Goal: Navigation & Orientation: Go to known website

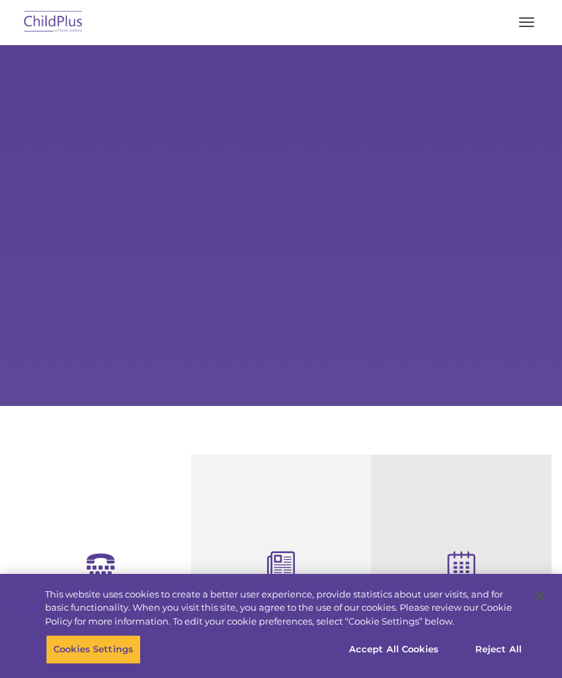
select select "MEDIUM"
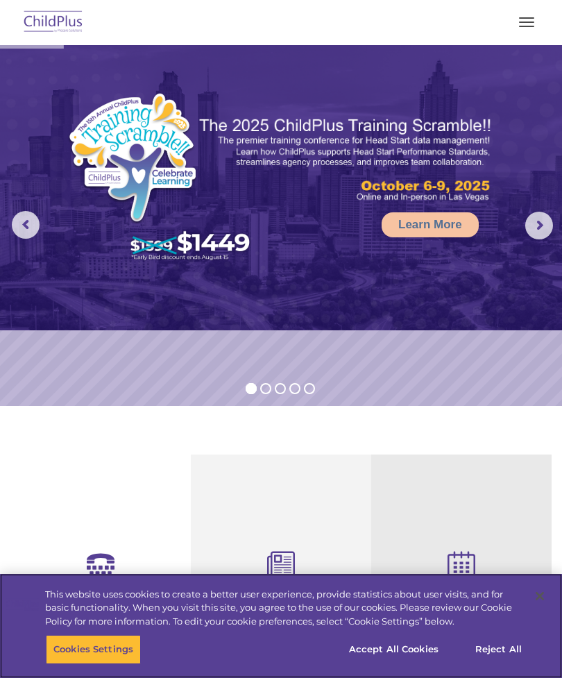
click at [410, 651] on button "Accept All Cookies" at bounding box center [394, 649] width 105 height 29
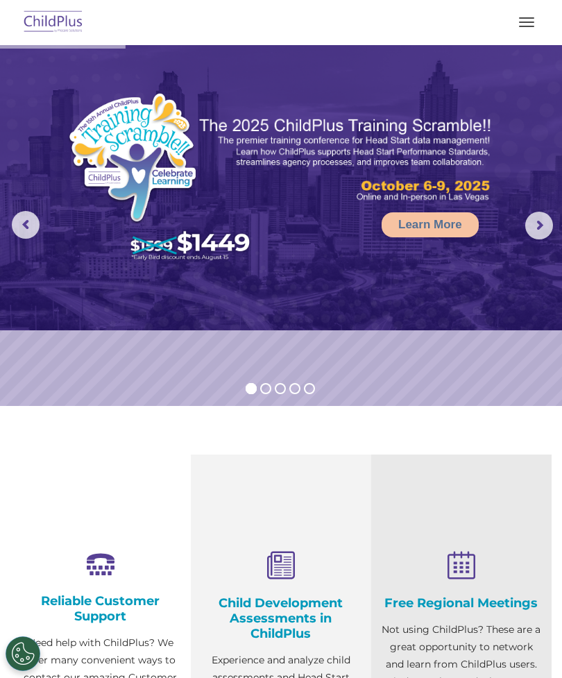
click at [526, 26] on span "button" at bounding box center [526, 26] width 15 height 1
select select "MEDIUM"
click at [538, 14] on button "button" at bounding box center [526, 22] width 29 height 22
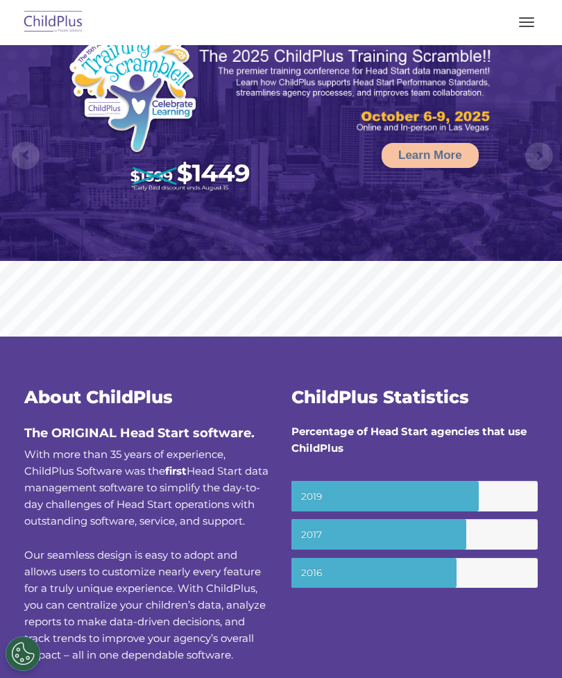
click at [534, 12] on button "button" at bounding box center [526, 22] width 29 height 22
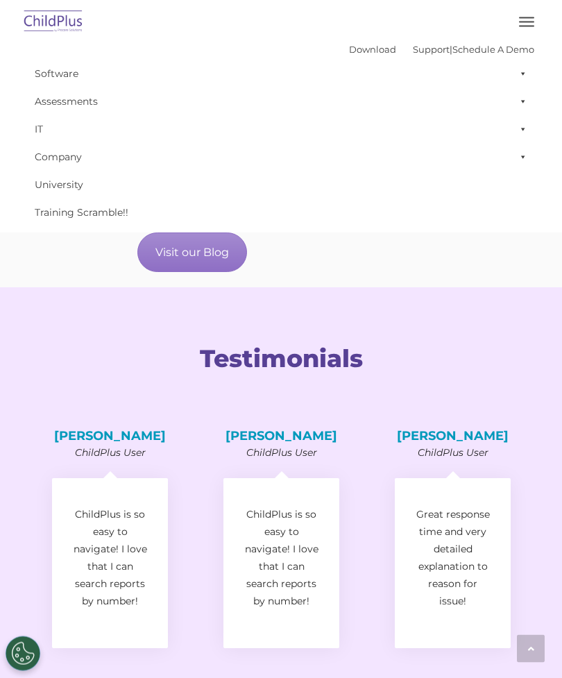
scroll to position [1718, 0]
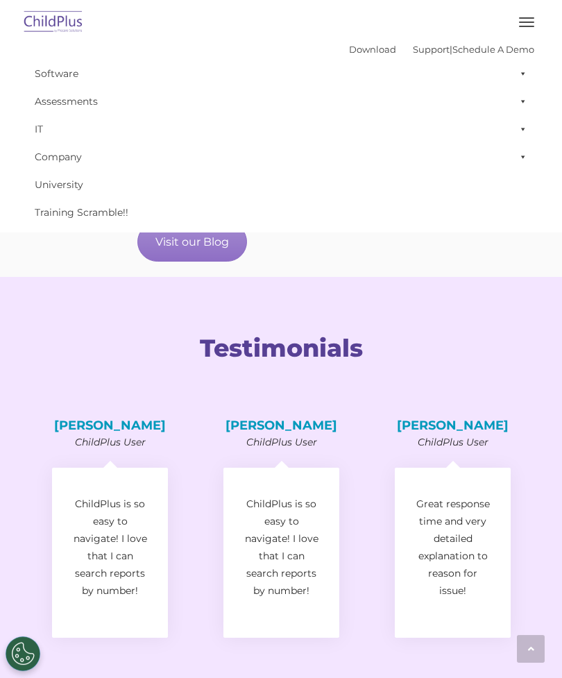
click at [25, 15] on img at bounding box center [53, 22] width 65 height 33
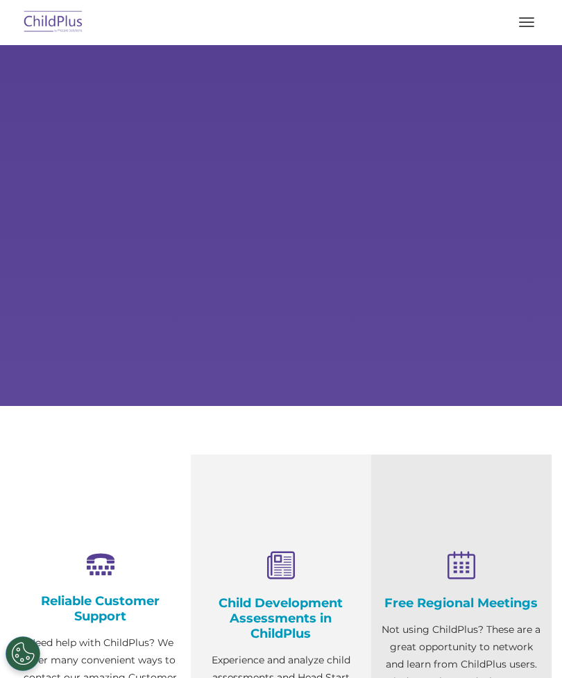
select select "MEDIUM"
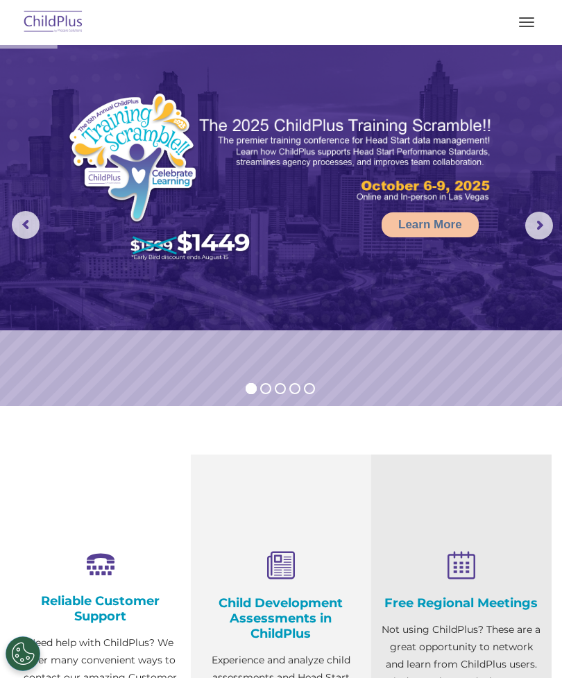
click at [44, 30] on img at bounding box center [53, 22] width 65 height 33
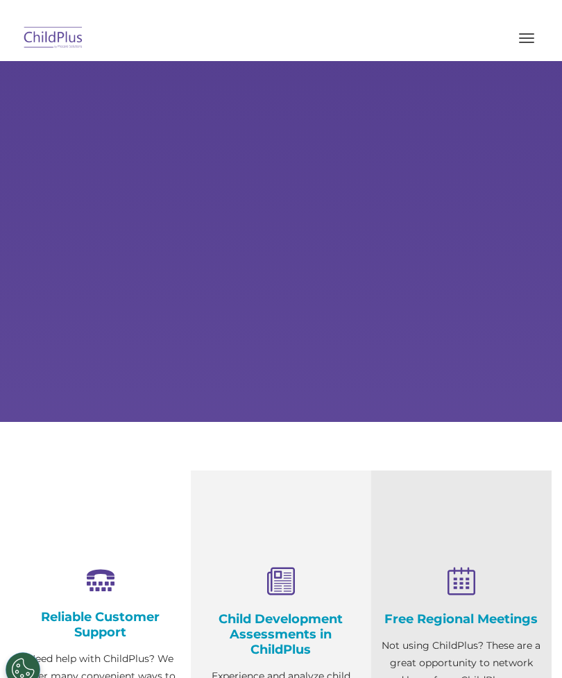
scroll to position [-3, 0]
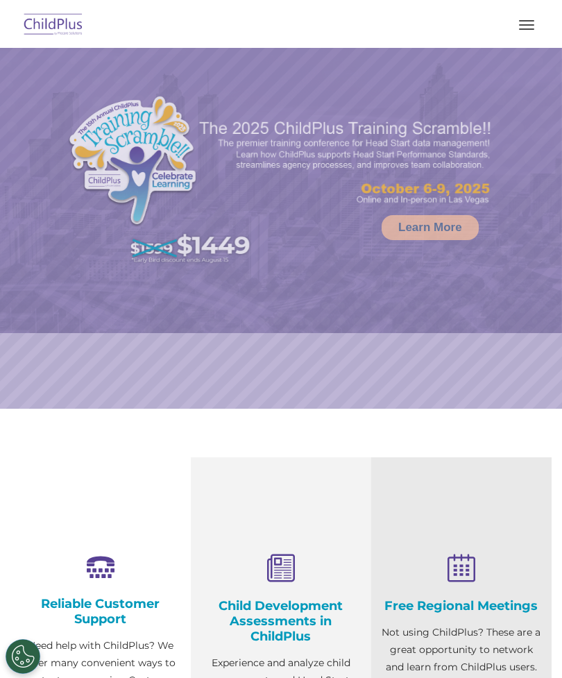
select select "MEDIUM"
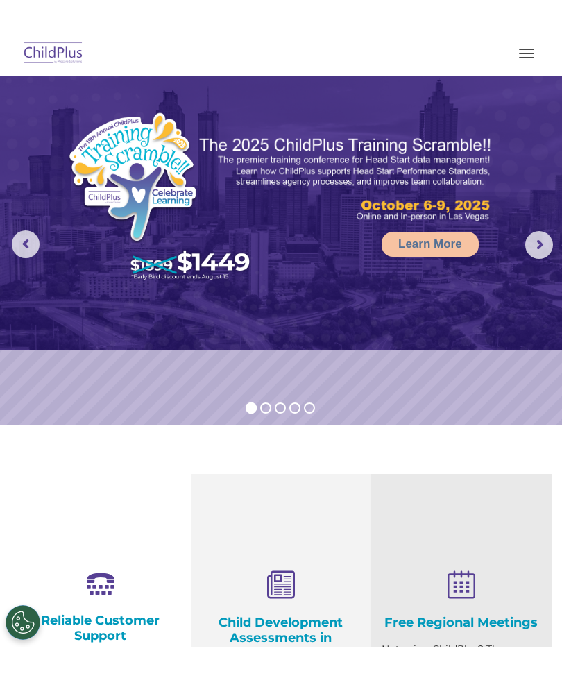
scroll to position [0, 0]
